Goal: Check status: Check status

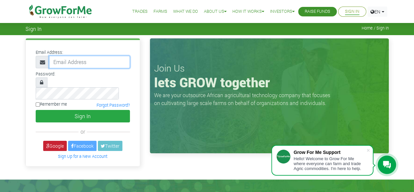
type input "50000"
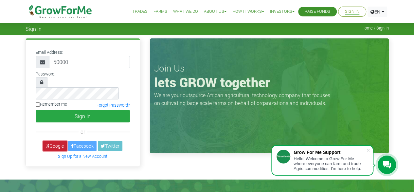
click at [56, 140] on link "Google" at bounding box center [55, 145] width 24 height 10
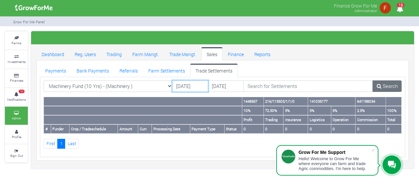
click at [193, 86] on input "24/09/2025" at bounding box center [190, 86] width 36 height 12
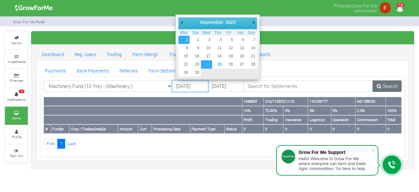
type input "[DATE]"
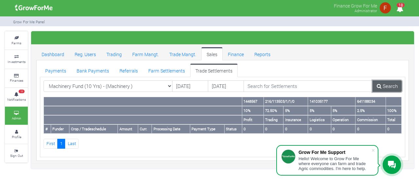
click at [381, 84] on icon at bounding box center [379, 85] width 5 height 5
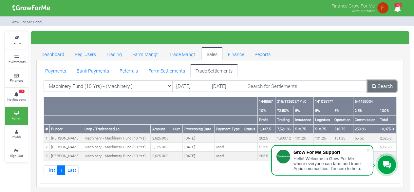
click at [381, 84] on link "Search" at bounding box center [381, 86] width 29 height 12
drag, startPoint x: 380, startPoint y: 129, endPoint x: 395, endPoint y: 129, distance: 15.7
click at [395, 129] on th "10,375.0" at bounding box center [387, 128] width 18 height 9
copy th "10,375.0"
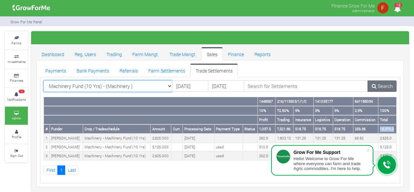
click at [106, 84] on select "Machinery Fund (10 Yrs) - (Machinery ) All AcresNano Soybean Trading - 2024 - (…" at bounding box center [108, 86] width 129 height 12
select select "?tradeschedule="
click at [44, 80] on select "Machinery Fund (10 Yrs) - (Machinery ) All AcresNano Soybean Trading - 2024 - (…" at bounding box center [108, 86] width 129 height 12
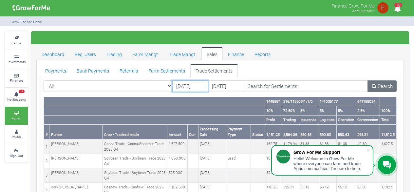
click at [195, 85] on input "[DATE]" at bounding box center [190, 86] width 36 height 12
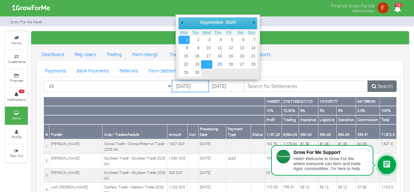
type input "[DATE]"
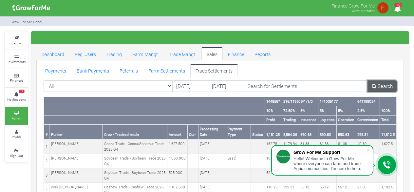
click at [384, 85] on link "Search" at bounding box center [381, 86] width 29 height 12
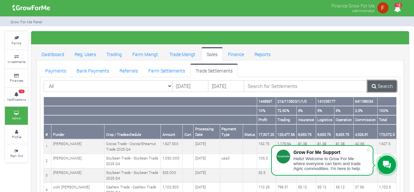
click at [380, 84] on link "Search" at bounding box center [381, 86] width 29 height 12
drag, startPoint x: 378, startPoint y: 133, endPoint x: 395, endPoint y: 133, distance: 17.7
click at [395, 133] on th "173,072.5" at bounding box center [386, 131] width 19 height 15
copy th "173,072.5"
